Goal: Transaction & Acquisition: Subscribe to service/newsletter

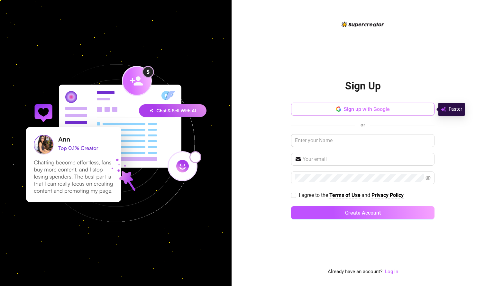
click at [368, 110] on span "Sign up with Google" at bounding box center [367, 109] width 46 height 6
click at [439, 36] on div "Sign Up Sign up with Google or I agree to the Terms of Use and Privacy Policy C…" at bounding box center [363, 143] width 263 height 286
click at [359, 111] on span "Sign up with Google" at bounding box center [367, 109] width 46 height 6
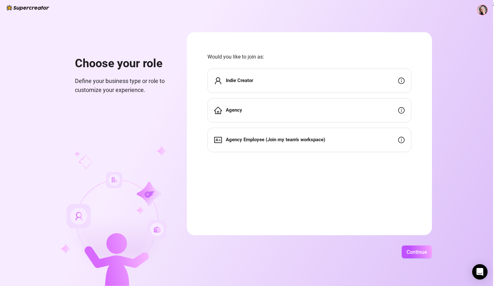
click at [310, 78] on div "Indie Creator" at bounding box center [310, 81] width 204 height 24
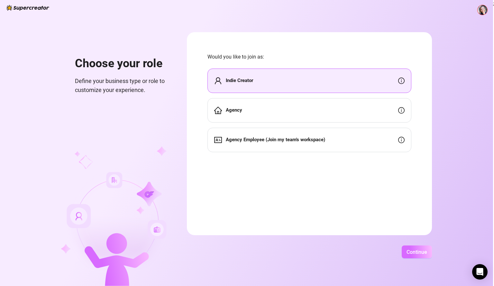
click at [421, 254] on span "Continue" at bounding box center [417, 252] width 21 height 6
